Goal: Task Accomplishment & Management: Complete application form

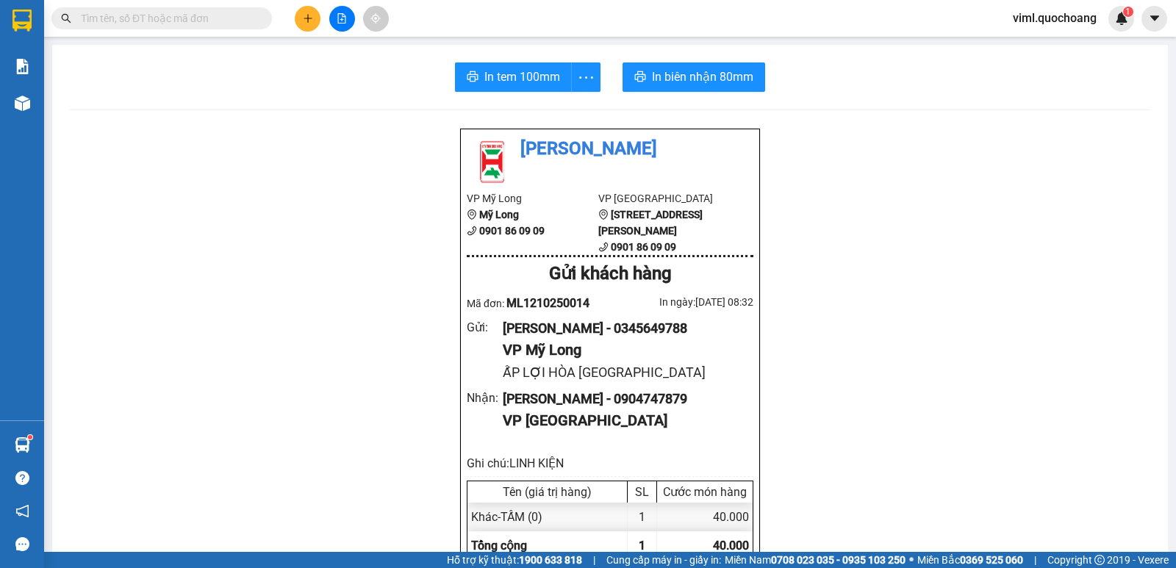
scroll to position [426, 0]
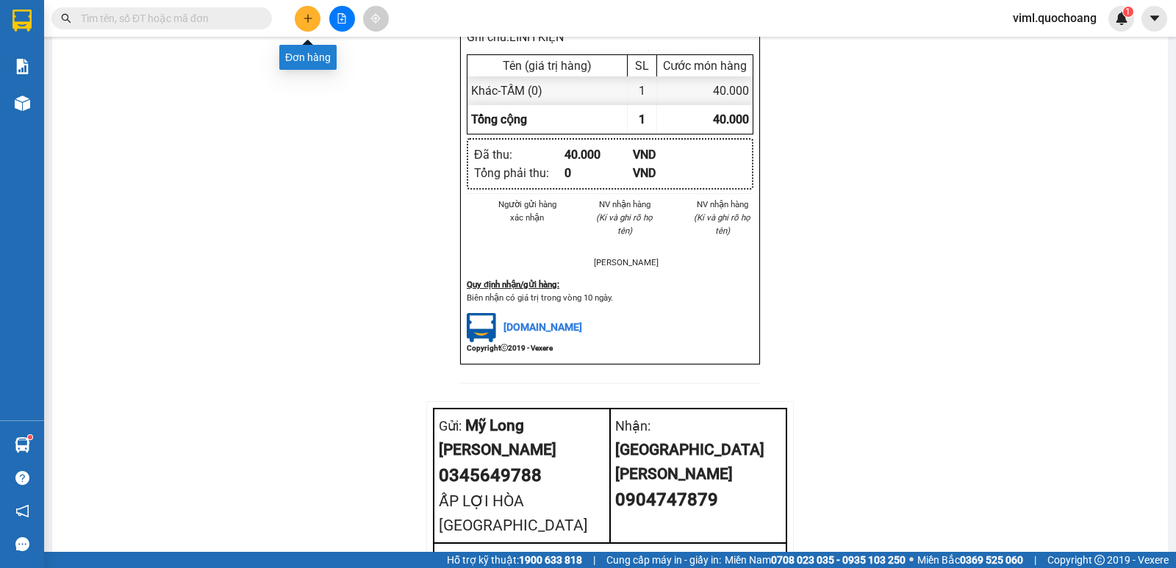
click at [314, 26] on button at bounding box center [308, 19] width 26 height 26
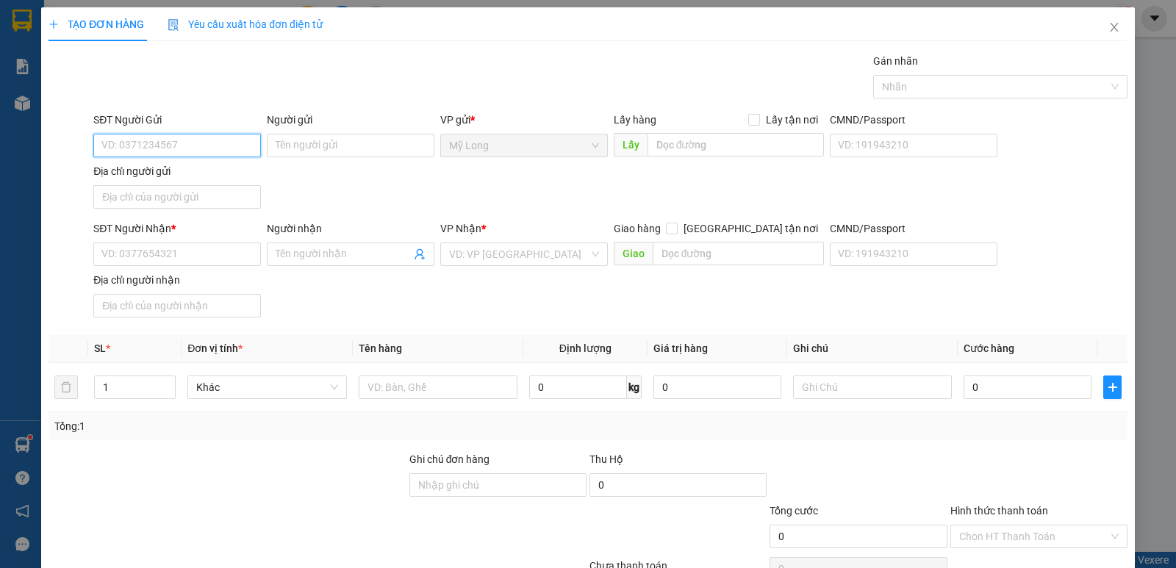
click at [198, 142] on input "SĐT Người Gửi" at bounding box center [177, 146] width 168 height 24
type input "0986907707"
click at [210, 174] on div "0986907707 - [PERSON_NAME]" at bounding box center [175, 174] width 149 height 16
type input "[PERSON_NAME]"
type input "0986907707"
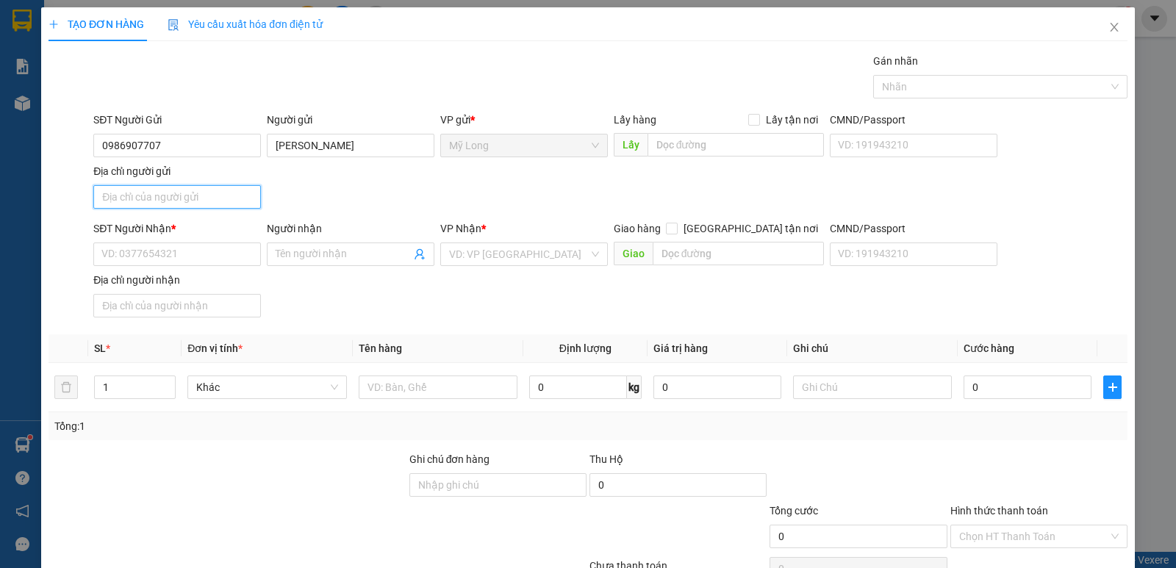
click at [190, 190] on input "Địa chỉ người gửi" at bounding box center [177, 197] width 168 height 24
type input "A"
type input "Â"
type input "ẤP 2 MỸ HIỆP DỒNG TRÁP"
click at [138, 265] on input "SĐT Người Nhận *" at bounding box center [177, 255] width 168 height 24
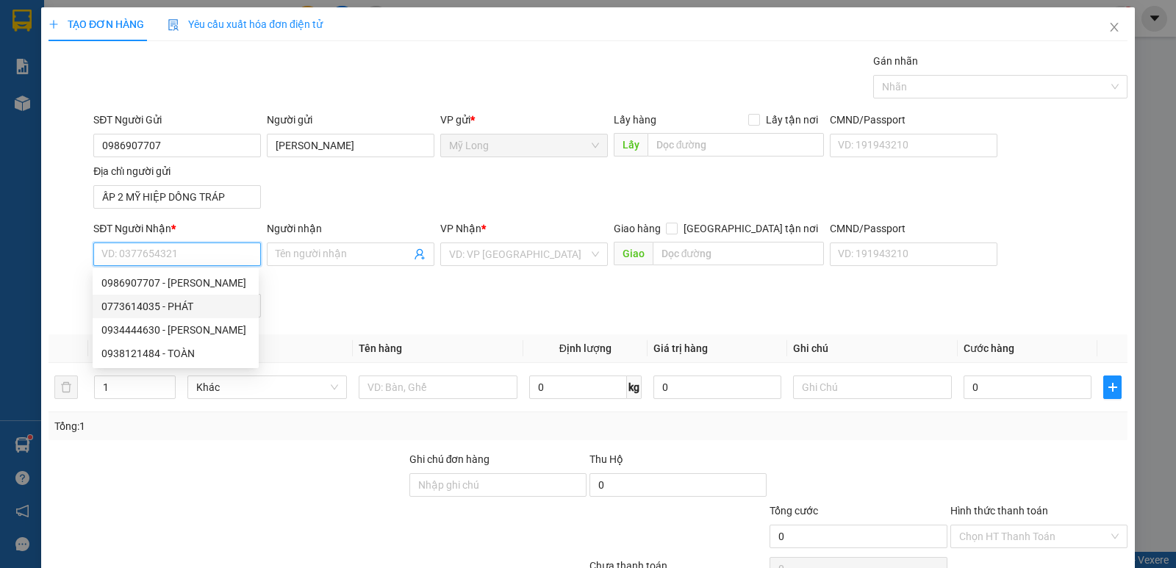
click at [177, 307] on div "0773614035 - PHÁT" at bounding box center [175, 307] width 149 height 16
type input "0773614035"
type input "PHÁT"
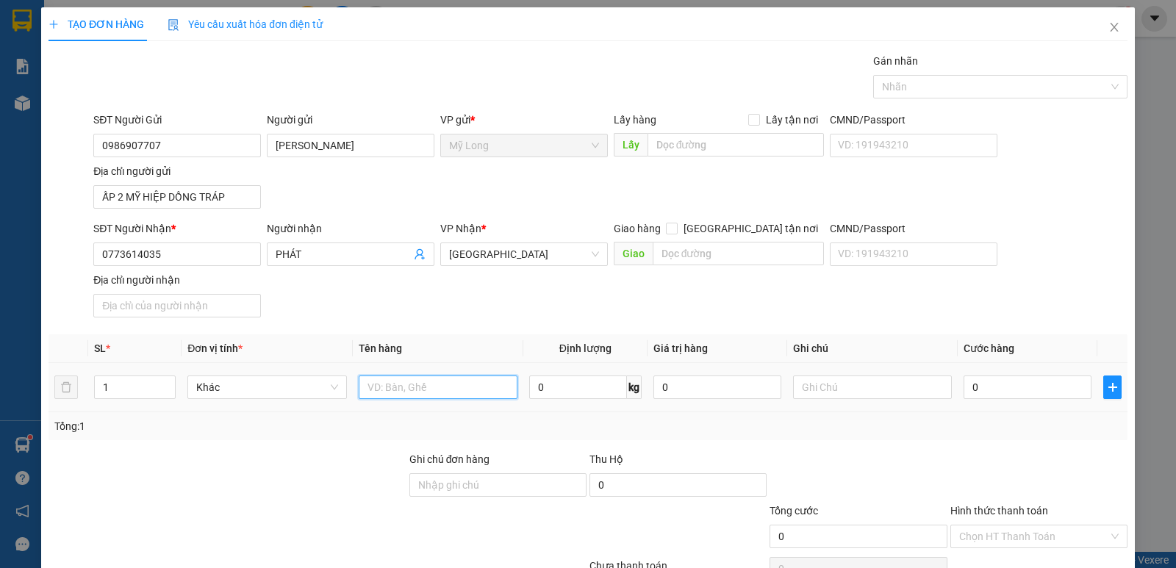
click at [406, 393] on input "text" at bounding box center [438, 388] width 159 height 24
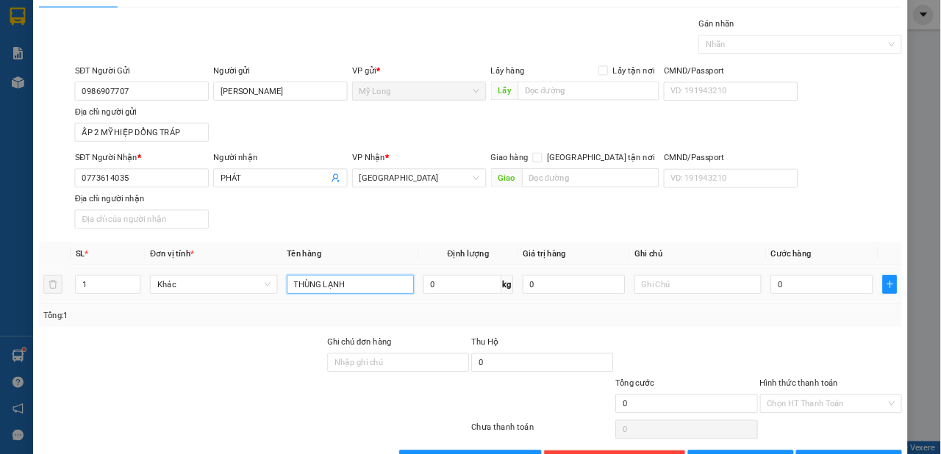
scroll to position [77, 0]
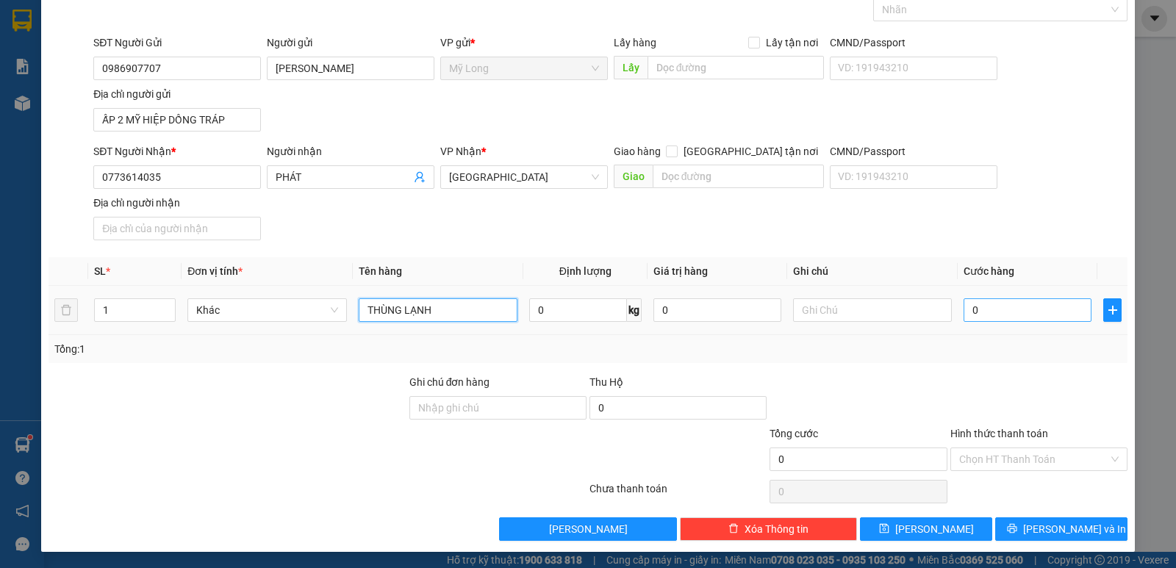
type input "THÙNG LẠNH"
click at [983, 313] on input "0" at bounding box center [1028, 311] width 128 height 24
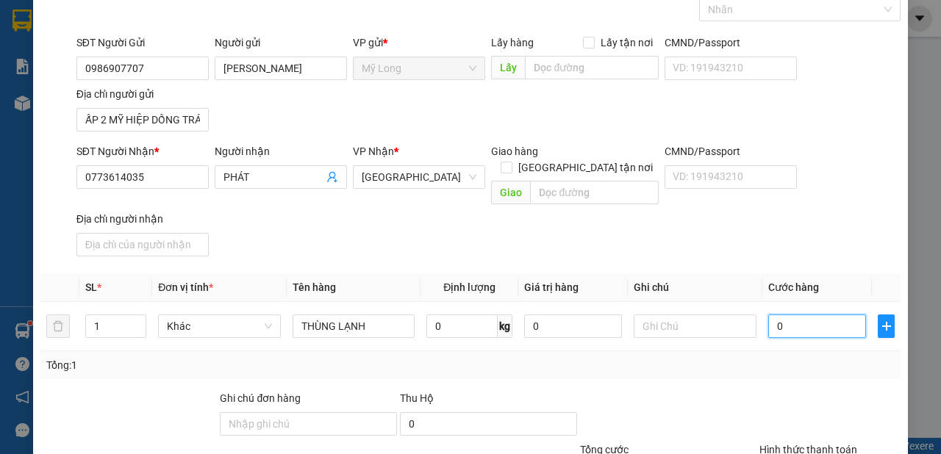
scroll to position [190, 0]
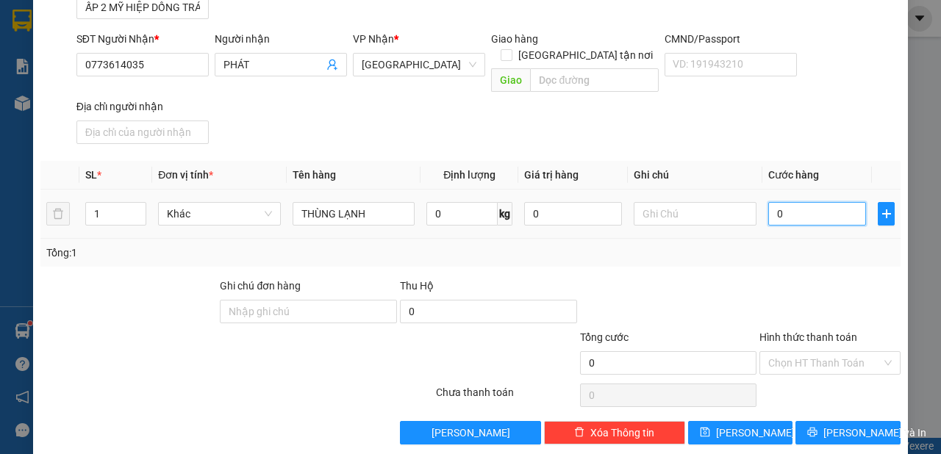
click at [791, 202] on input "0" at bounding box center [817, 214] width 98 height 24
type input "03"
type input "3"
type input "030"
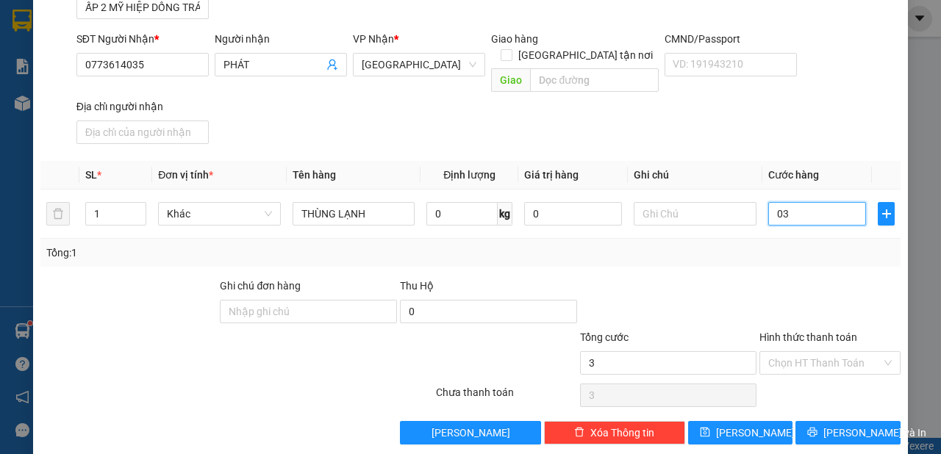
type input "30"
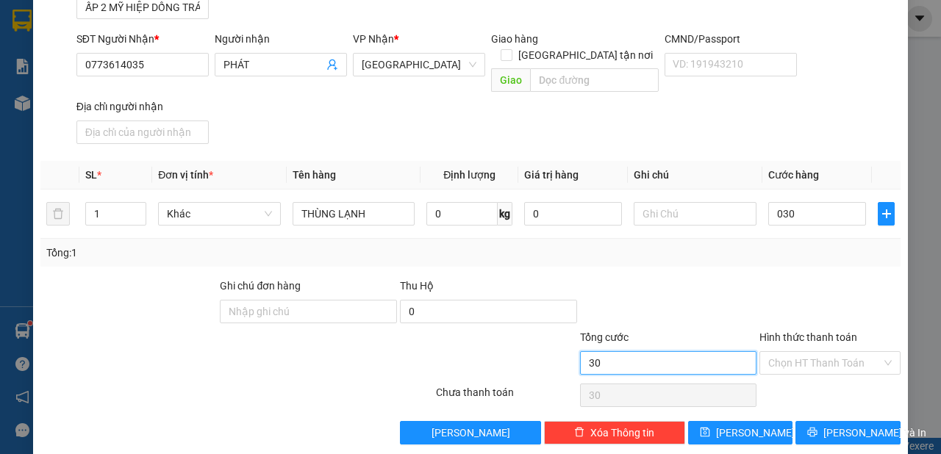
type input "30.000"
click at [658, 351] on input "30.000" at bounding box center [668, 363] width 177 height 24
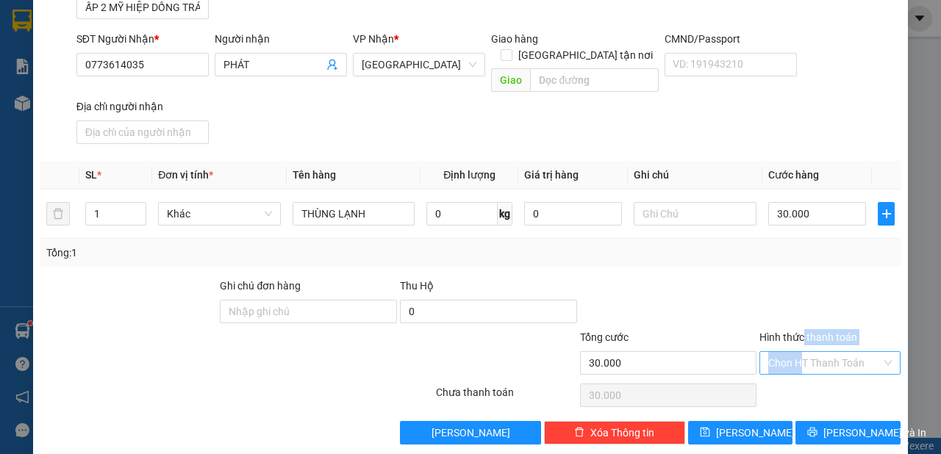
drag, startPoint x: 798, startPoint y: 332, endPoint x: 793, endPoint y: 340, distance: 9.9
click at [798, 335] on div "Hình thức thanh toán" at bounding box center [830, 340] width 141 height 22
click at [792, 352] on input "Hình thức thanh toán" at bounding box center [824, 363] width 113 height 22
click at [790, 368] on div "Tại văn phòng" at bounding box center [823, 373] width 122 height 16
type input "0"
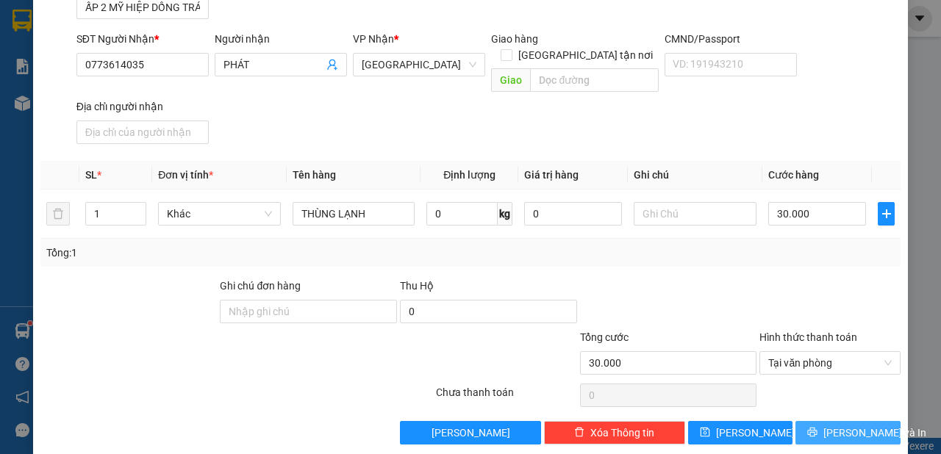
click at [855, 425] on span "[PERSON_NAME] và In" at bounding box center [875, 433] width 103 height 16
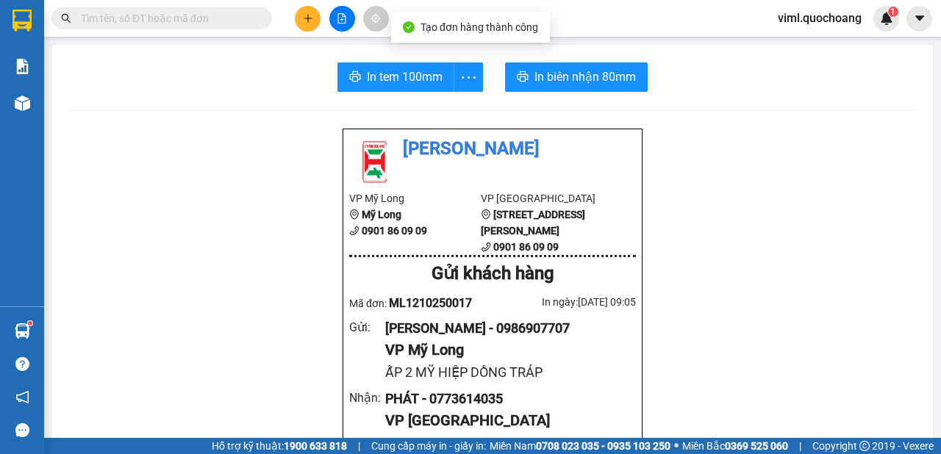
click at [609, 80] on span "In biên nhận 80mm" at bounding box center [585, 77] width 101 height 18
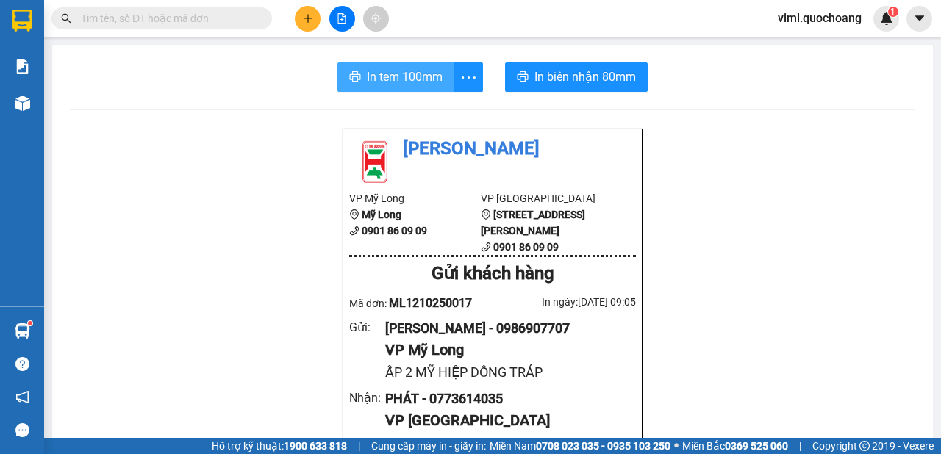
click at [429, 82] on span "In tem 100mm" at bounding box center [405, 77] width 76 height 18
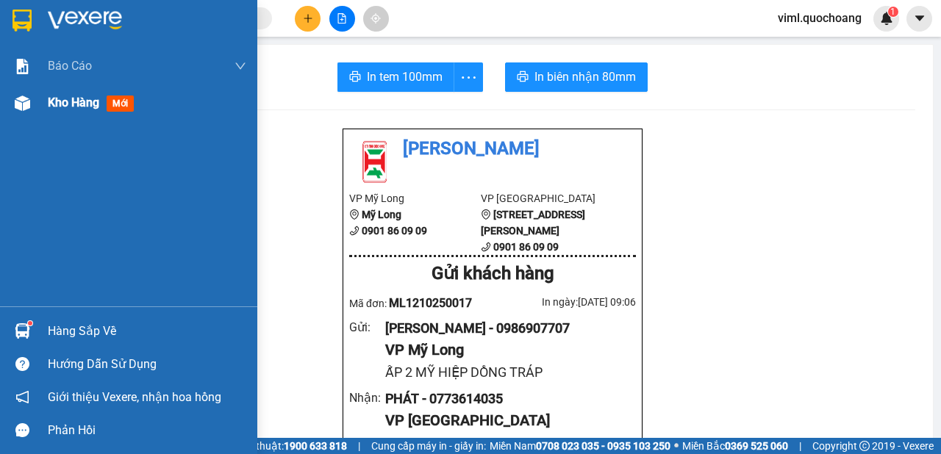
click at [44, 105] on div "Kho hàng mới" at bounding box center [128, 103] width 257 height 37
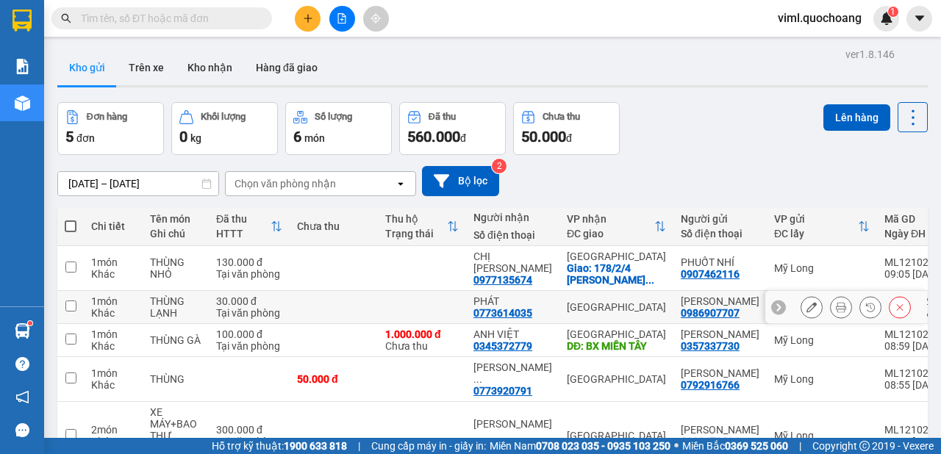
click at [807, 313] on icon at bounding box center [812, 307] width 10 height 10
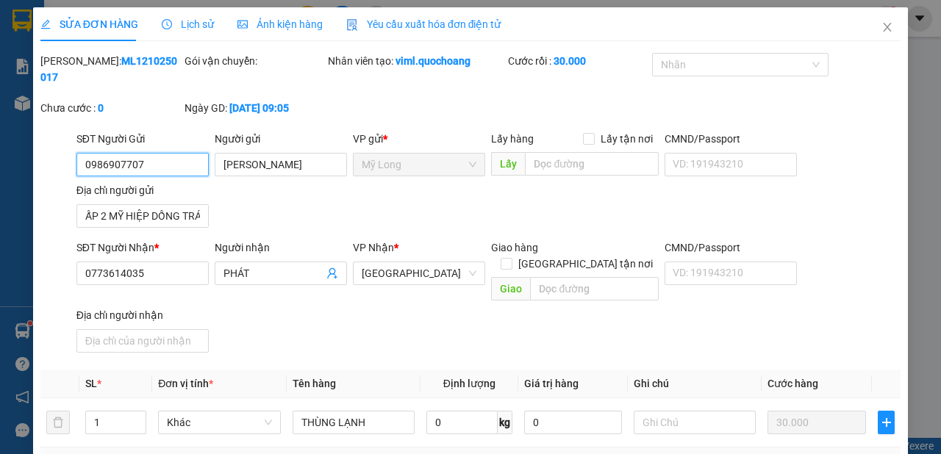
type input "0986907707"
type input "[PERSON_NAME]"
type input "ẤP 2 MỸ HIỆP DỒNG TRÁP"
type input "0773614035"
type input "PHÁT"
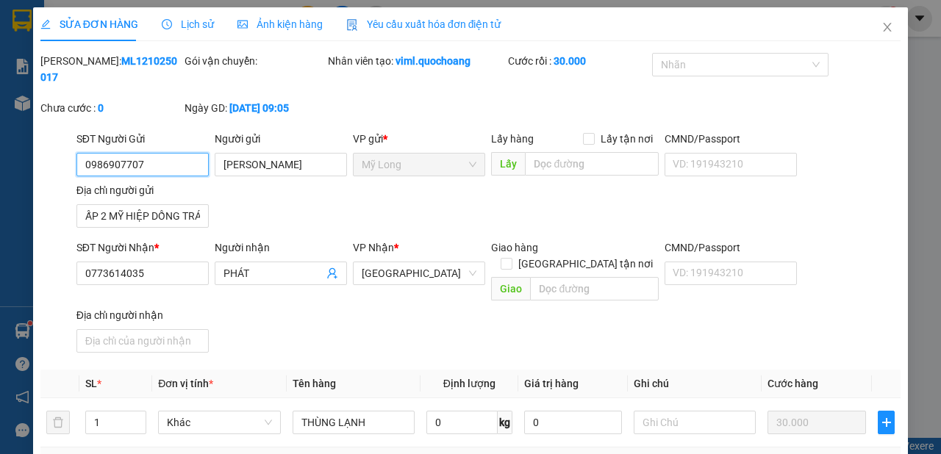
type input "30.000"
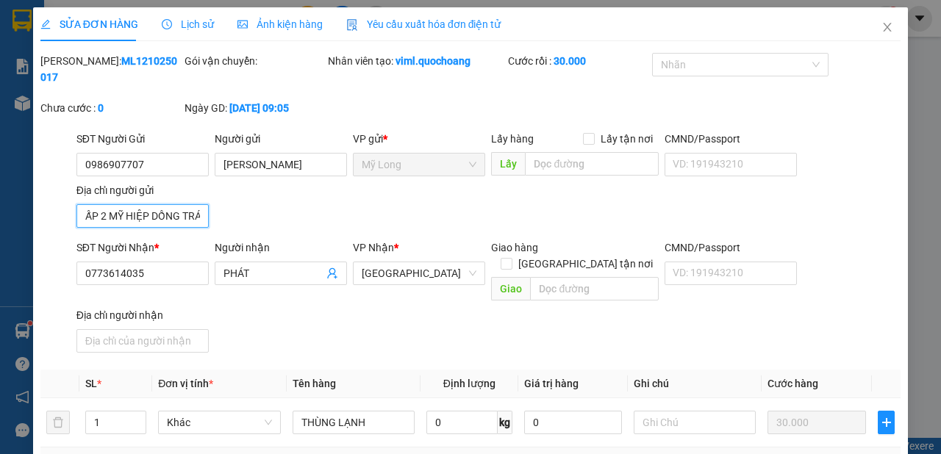
click at [165, 215] on input "ẤP 2 MỸ HIỆP DỒNG TRÁP" at bounding box center [142, 216] width 132 height 24
click at [176, 213] on input "ẤP 2 MỸ HIỆP DỒNG TRÁP" at bounding box center [142, 216] width 132 height 24
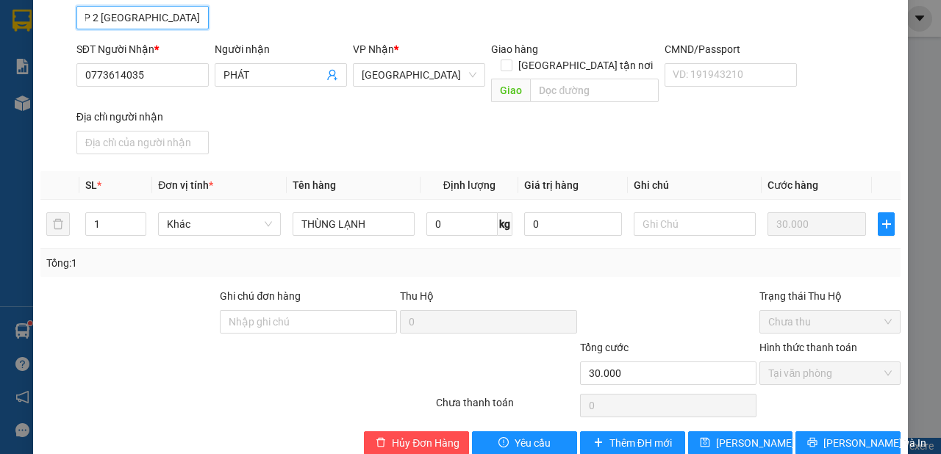
scroll to position [210, 0]
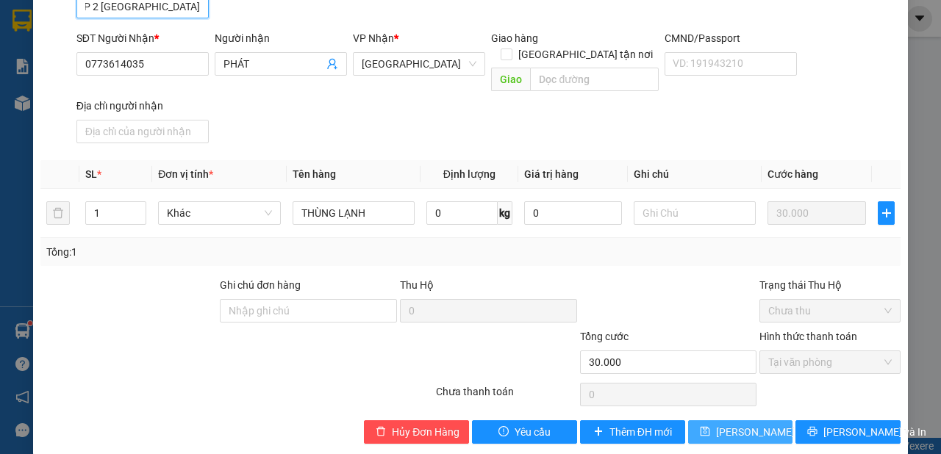
type input "ẤP 2 [GEOGRAPHIC_DATA]"
click at [732, 424] on span "[PERSON_NAME] thay đổi" at bounding box center [775, 432] width 118 height 16
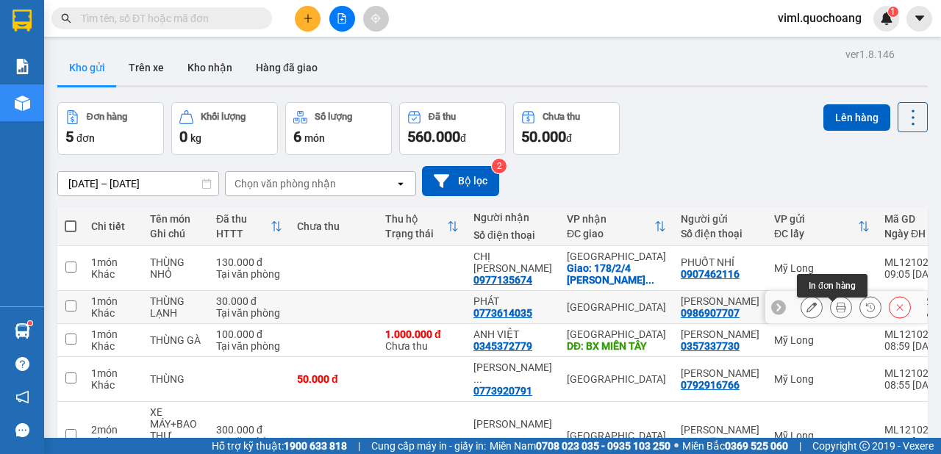
click at [838, 313] on icon at bounding box center [841, 307] width 10 height 10
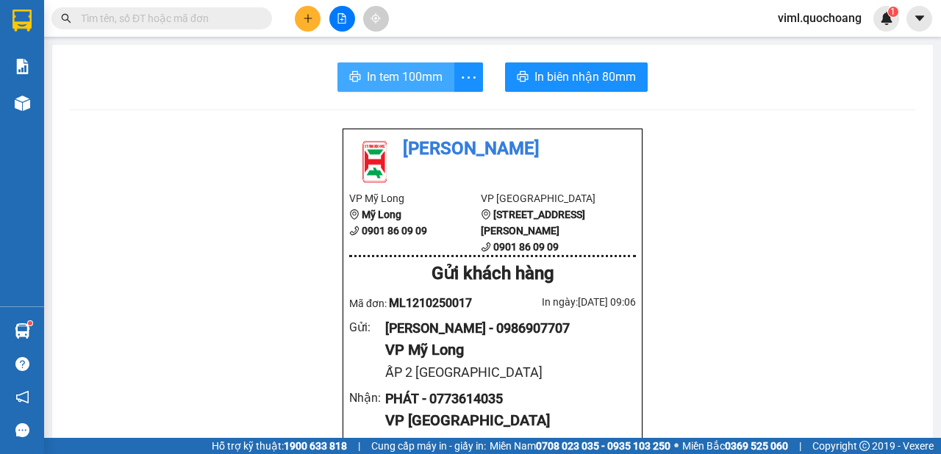
click at [414, 88] on button "In tem 100mm" at bounding box center [396, 77] width 117 height 29
